Goal: Find contact information: Find contact information

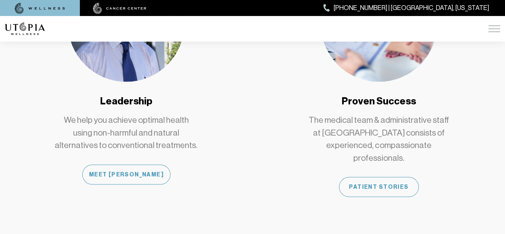
scroll to position [719, 0]
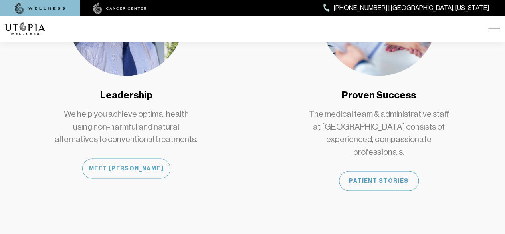
click at [140, 158] on div "Meet [PERSON_NAME]" at bounding box center [126, 168] width 88 height 20
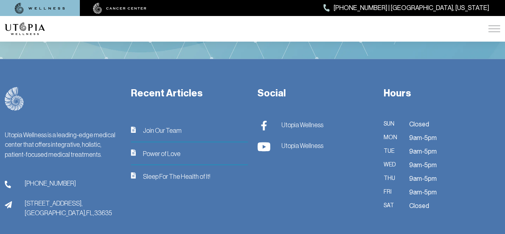
scroll to position [2148, 0]
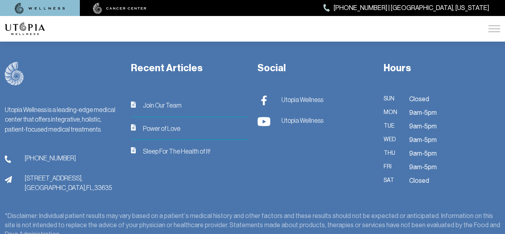
click at [295, 115] on span "Utopia Wellness" at bounding box center [302, 120] width 42 height 10
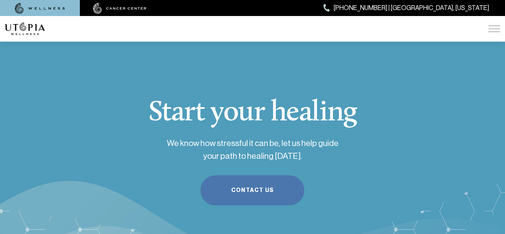
scroll to position [1883, 0]
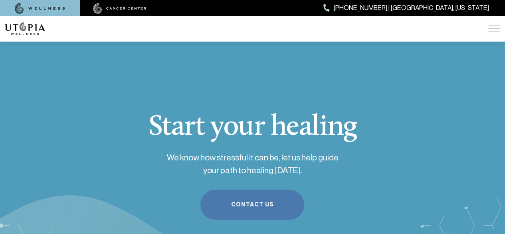
click at [230, 189] on link "Contact Us" at bounding box center [252, 204] width 104 height 30
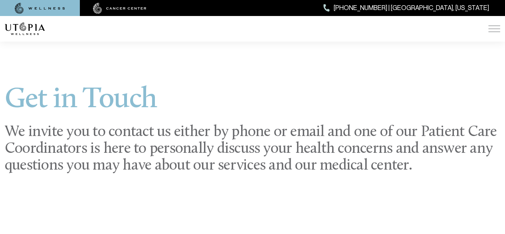
click at [62, 8] on img at bounding box center [40, 8] width 50 height 11
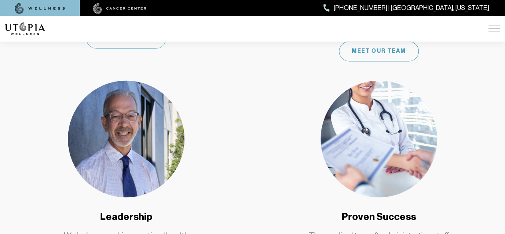
scroll to position [519, 0]
